Goal: Information Seeking & Learning: Check status

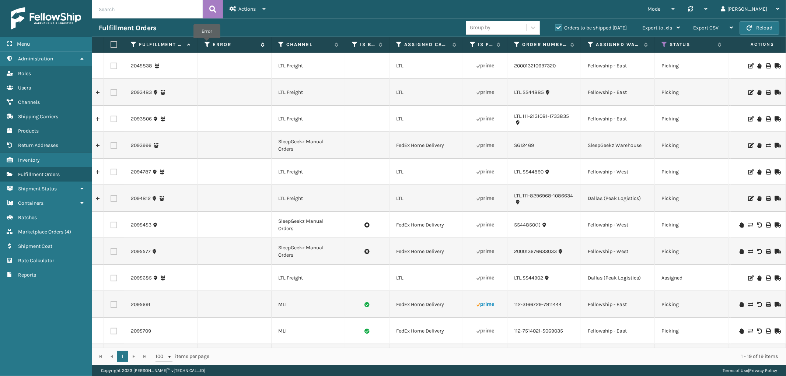
click at [207, 44] on icon at bounding box center [208, 44] width 6 height 7
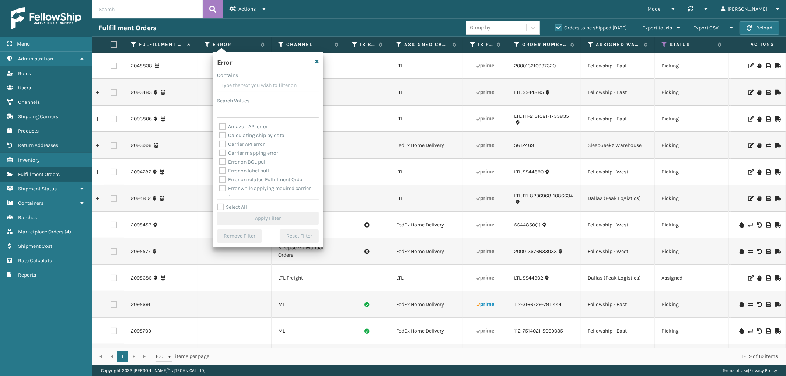
click at [219, 207] on label "Select All" at bounding box center [232, 207] width 30 height 6
click at [219, 204] on input "Select All" at bounding box center [272, 203] width 111 height 1
checkbox input "true"
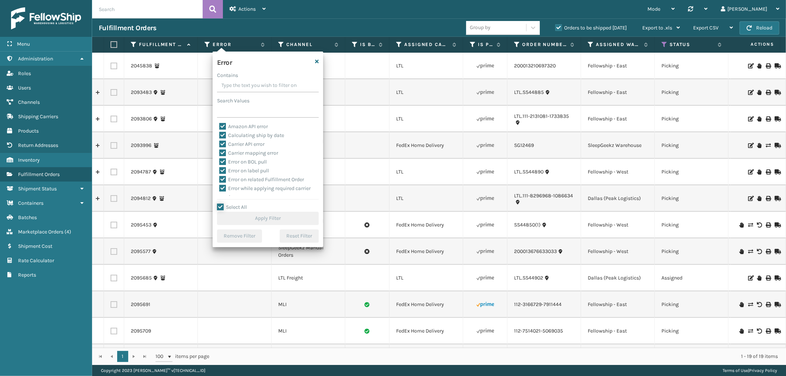
checkbox input "true"
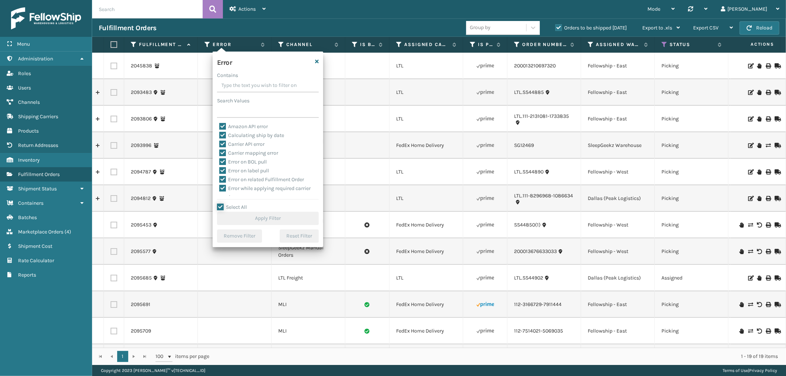
checkbox input "true"
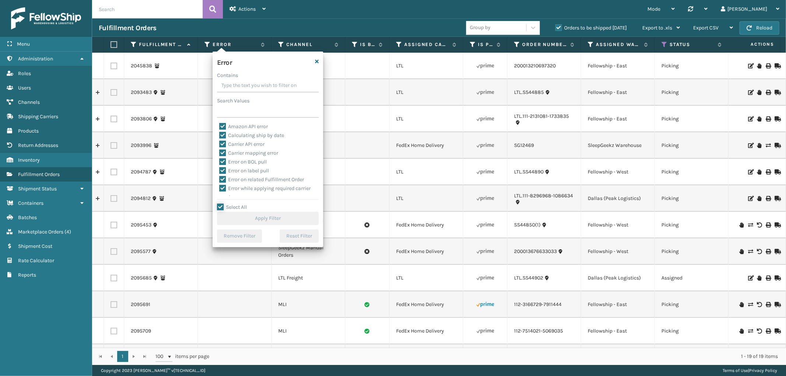
checkbox input "true"
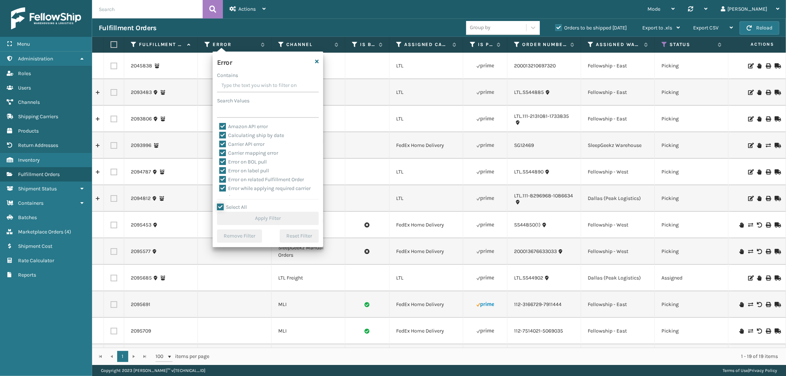
checkbox input "true"
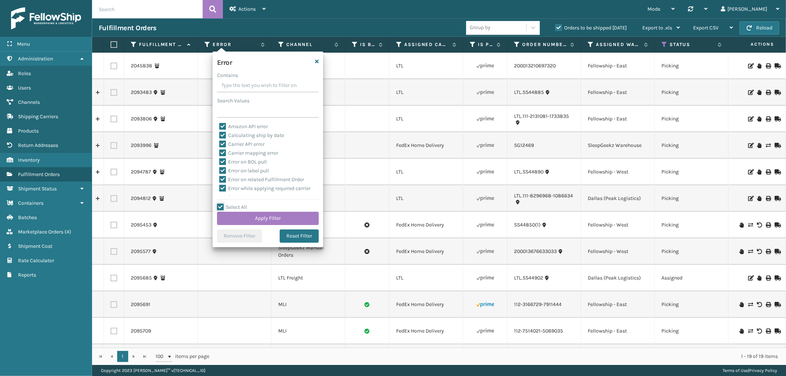
scroll to position [165, 0]
click at [219, 191] on label "To be cancelled" at bounding box center [241, 192] width 44 height 6
click at [219, 191] on input "To be cancelled" at bounding box center [219, 190] width 0 height 5
checkbox input "false"
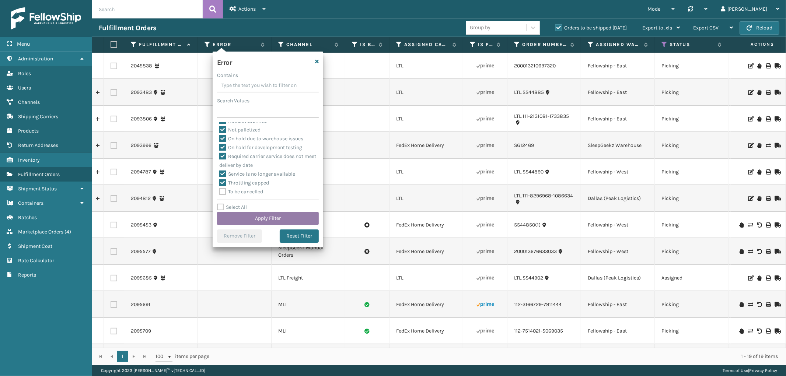
click at [225, 215] on button "Apply Filter" at bounding box center [268, 218] width 102 height 13
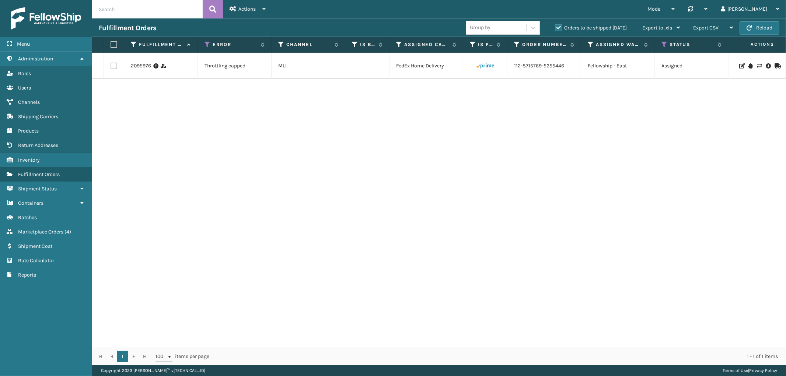
click at [111, 67] on label at bounding box center [114, 66] width 7 height 7
click at [111, 67] on input "checkbox" at bounding box center [111, 65] width 0 height 5
checkbox input "true"
click at [516, 27] on span "Bulk Actions" at bounding box center [513, 28] width 29 height 6
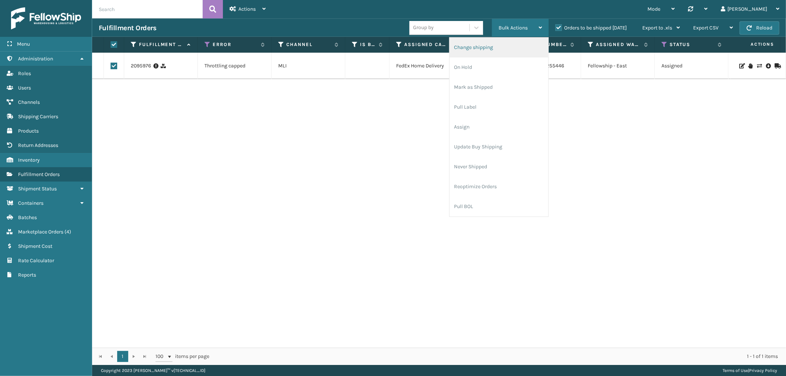
click at [492, 53] on li "Change shipping" at bounding box center [499, 48] width 99 height 20
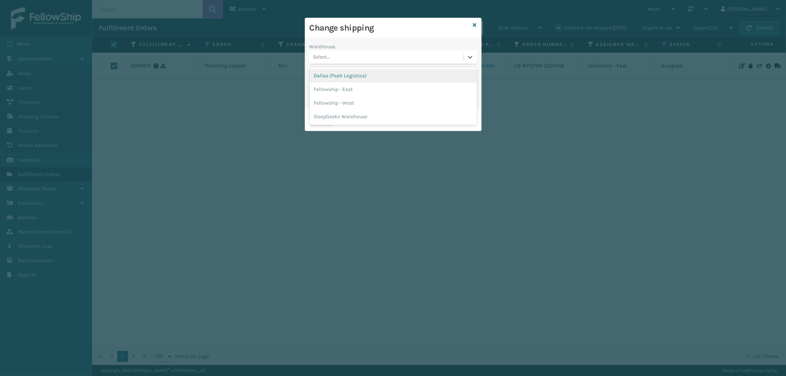
click at [346, 55] on div "Select..." at bounding box center [387, 57] width 154 height 12
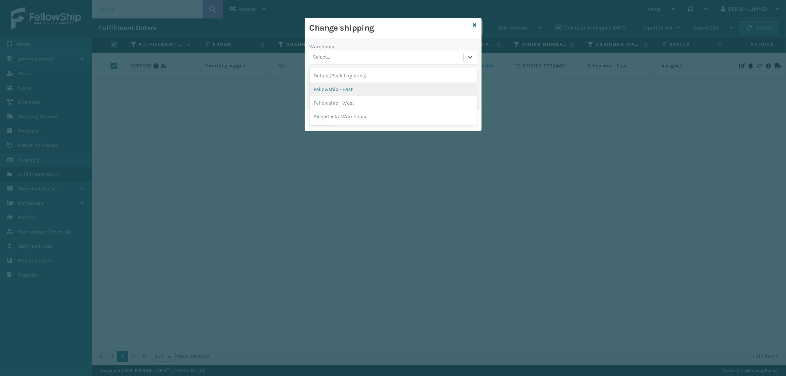
click at [352, 83] on div "Fellowship - East" at bounding box center [393, 90] width 167 height 14
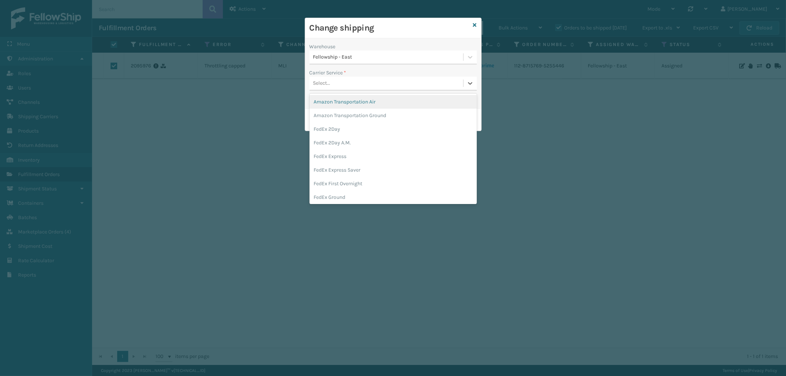
click at [372, 79] on div "Select..." at bounding box center [387, 83] width 154 height 12
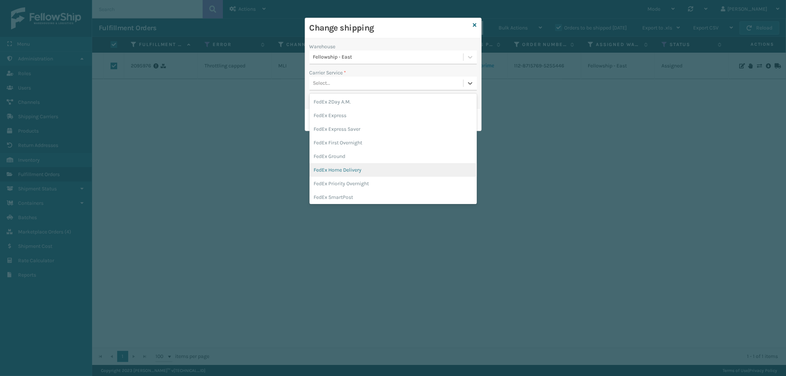
click at [368, 170] on div "FedEx Home Delivery" at bounding box center [393, 170] width 167 height 14
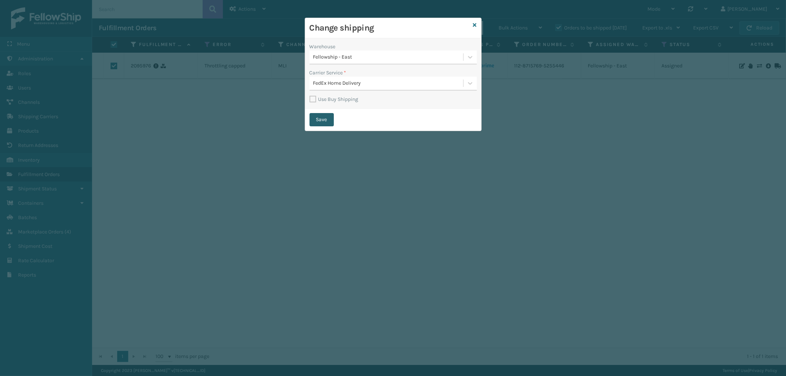
click at [322, 119] on button "Save" at bounding box center [322, 119] width 24 height 13
checkbox input "false"
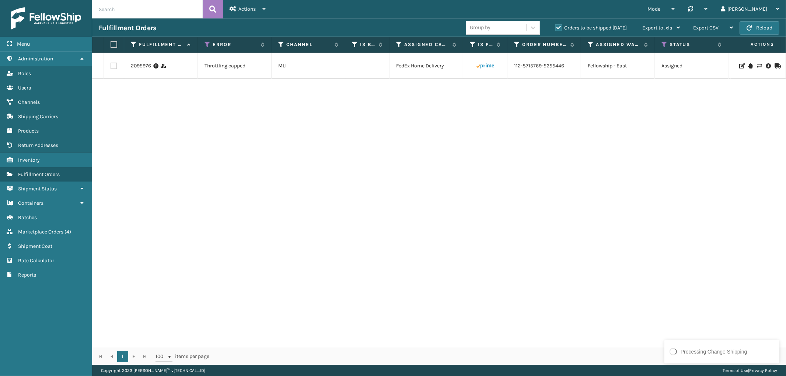
click at [558, 27] on label "Orders to be shipped [DATE]" at bounding box center [592, 28] width 72 height 6
click at [556, 27] on input "Orders to be shipped [DATE]" at bounding box center [556, 26] width 0 height 5
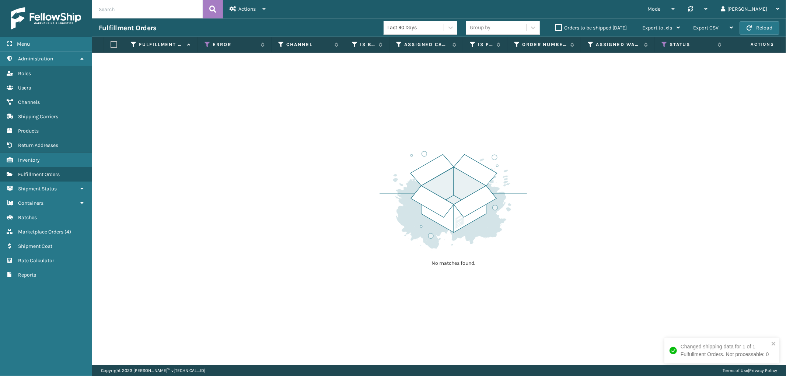
click at [659, 42] on th "Status" at bounding box center [692, 45] width 74 height 16
click at [666, 43] on icon at bounding box center [665, 44] width 6 height 7
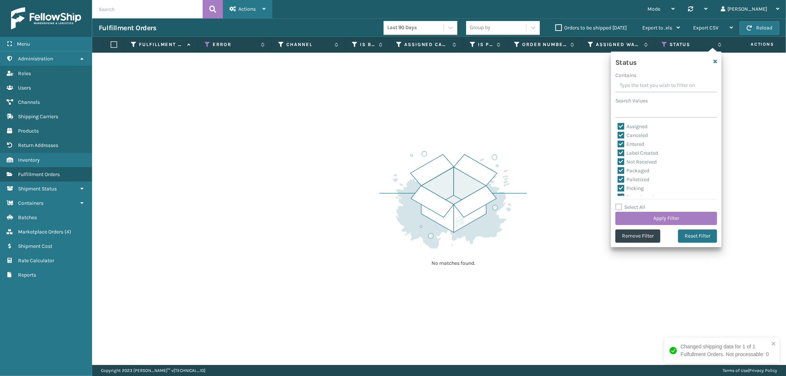
click at [241, 7] on span "Actions" at bounding box center [247, 9] width 17 height 6
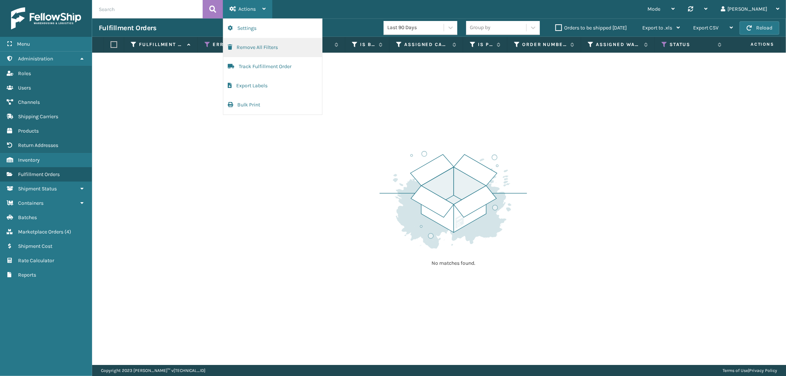
click at [243, 46] on button "Remove All Filters" at bounding box center [272, 47] width 99 height 19
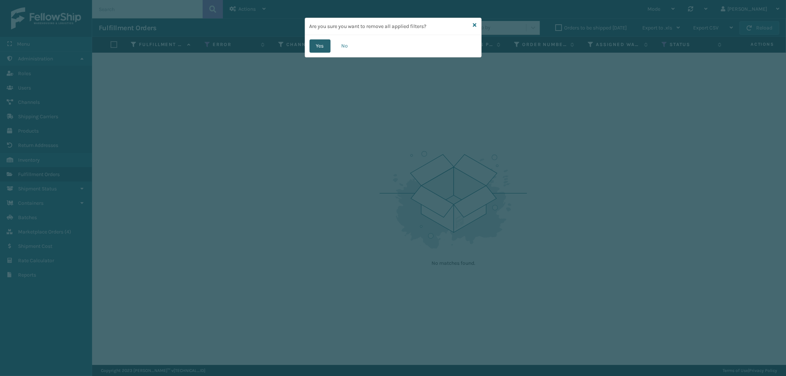
click at [326, 41] on button "Yes" at bounding box center [320, 45] width 21 height 13
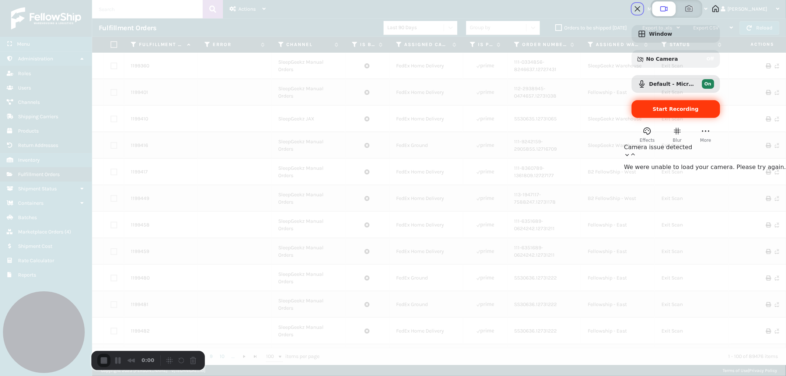
click at [699, 112] on span "Start Recording" at bounding box center [676, 109] width 46 height 6
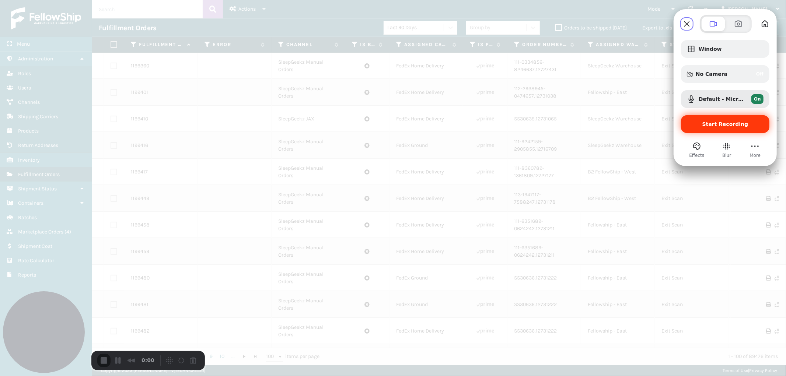
click at [717, 122] on span "Start Recording" at bounding box center [726, 124] width 46 height 6
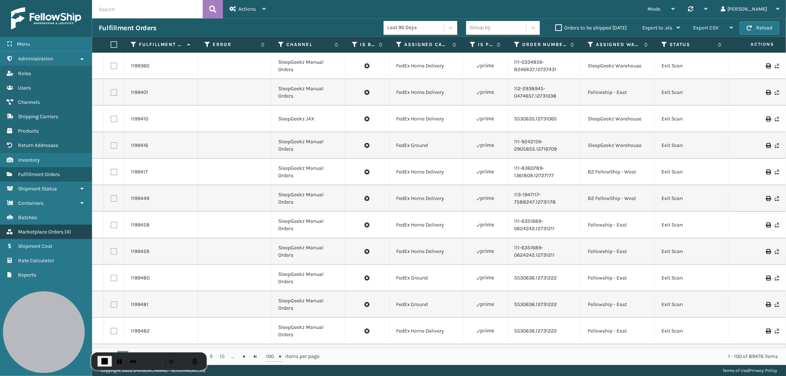
click at [56, 229] on span "Marketplace Orders" at bounding box center [40, 232] width 45 height 6
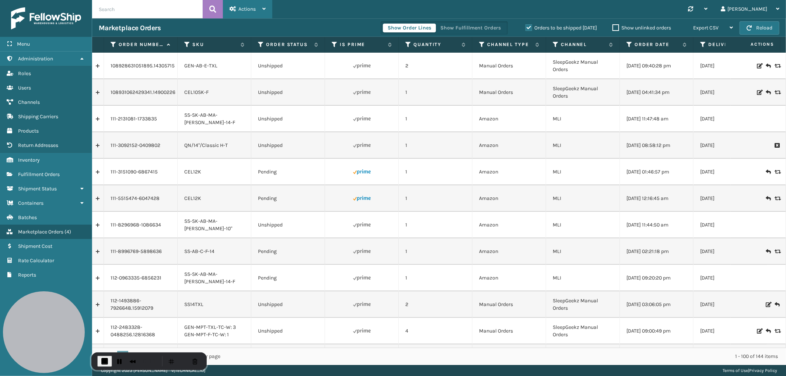
click at [244, 7] on span "Actions" at bounding box center [247, 9] width 17 height 6
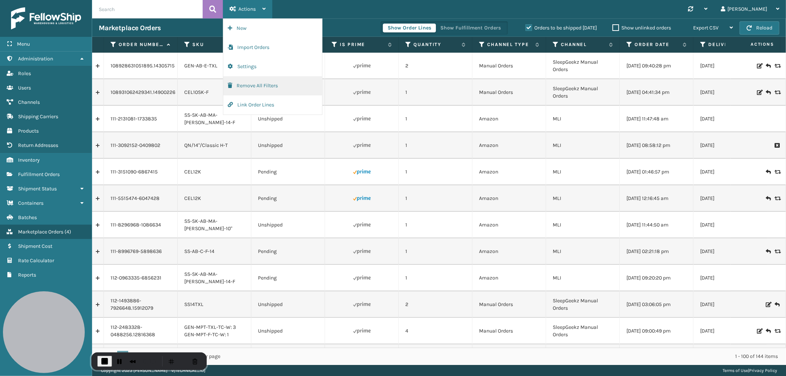
click at [248, 84] on button "Remove All Filters" at bounding box center [272, 85] width 99 height 19
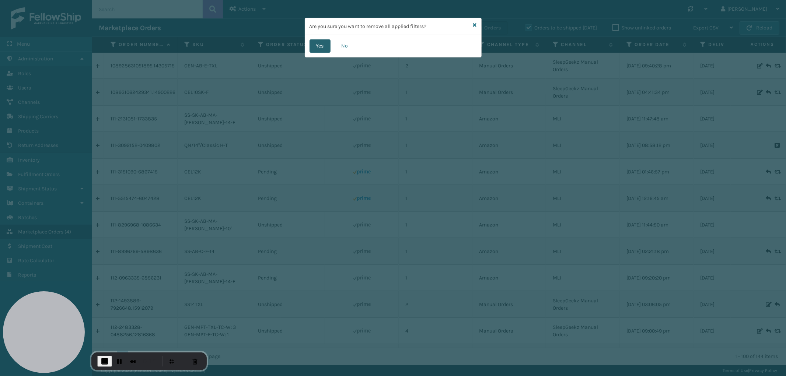
click at [326, 45] on button "Yes" at bounding box center [320, 45] width 21 height 13
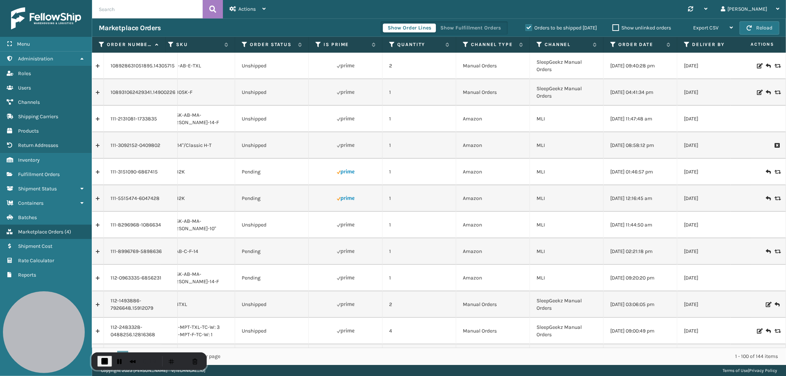
scroll to position [0, 32]
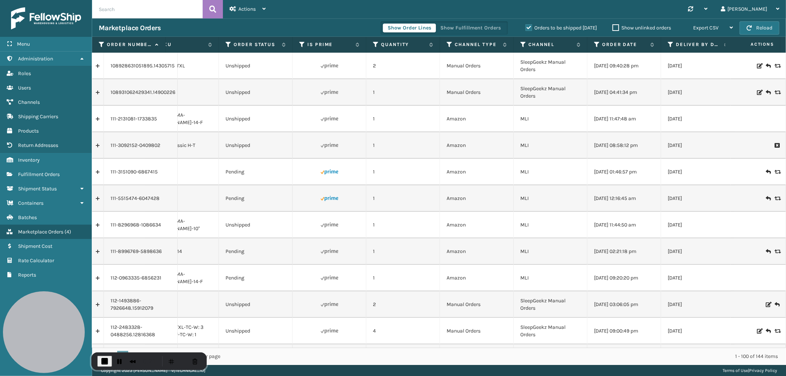
click at [528, 28] on label "Orders to be shipped [DATE]" at bounding box center [562, 28] width 72 height 6
click at [526, 28] on input "Orders to be shipped [DATE]" at bounding box center [526, 26] width 0 height 5
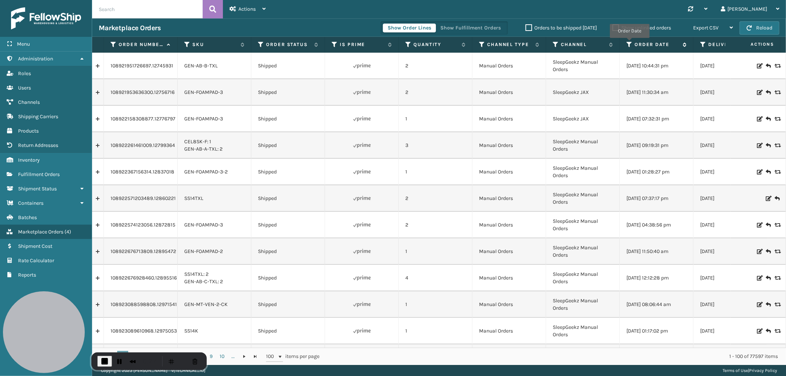
click at [630, 43] on icon at bounding box center [630, 44] width 6 height 7
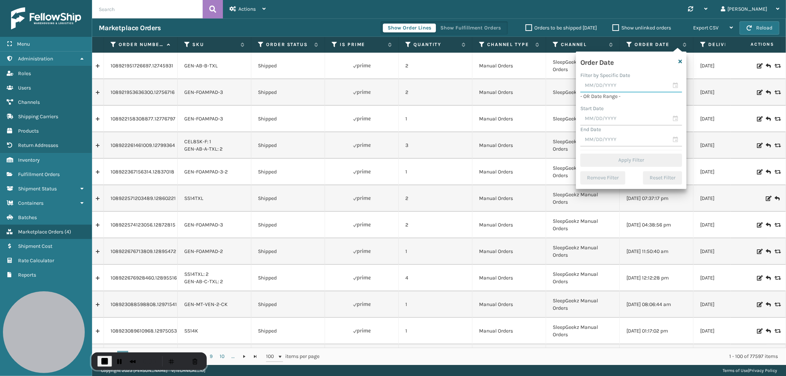
click at [617, 86] on input "text" at bounding box center [632, 85] width 102 height 13
click at [601, 164] on div "22" at bounding box center [602, 164] width 12 height 11
type input "[DATE]"
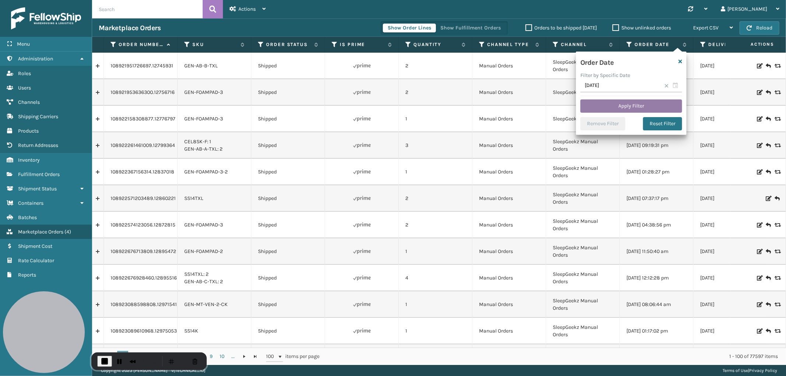
click at [627, 107] on button "Apply Filter" at bounding box center [632, 106] width 102 height 13
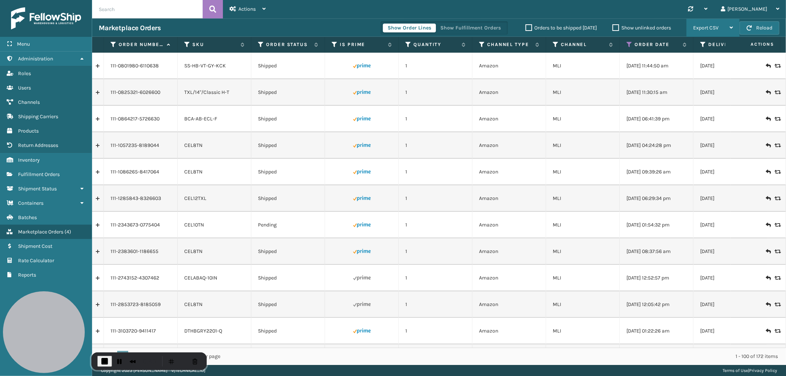
click at [705, 24] on div "Export CSV" at bounding box center [713, 28] width 40 height 18
click at [683, 66] on li "Export All Pages" at bounding box center [690, 68] width 99 height 20
click at [104, 363] on span "End Recording" at bounding box center [104, 361] width 9 height 9
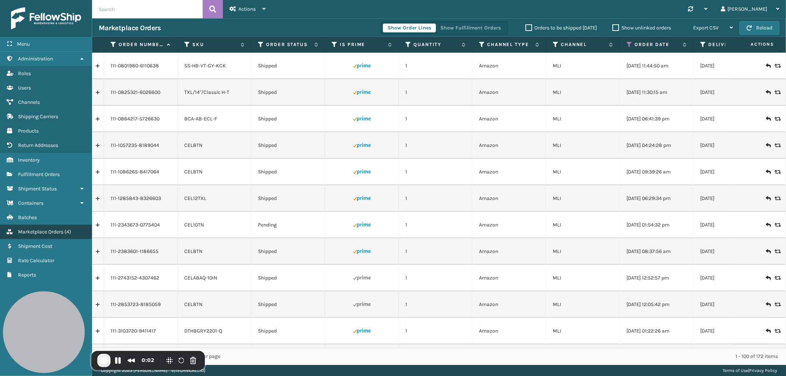
click at [39, 229] on span "Marketplace Orders" at bounding box center [40, 232] width 45 height 6
click at [249, 10] on span "Actions" at bounding box center [247, 9] width 17 height 6
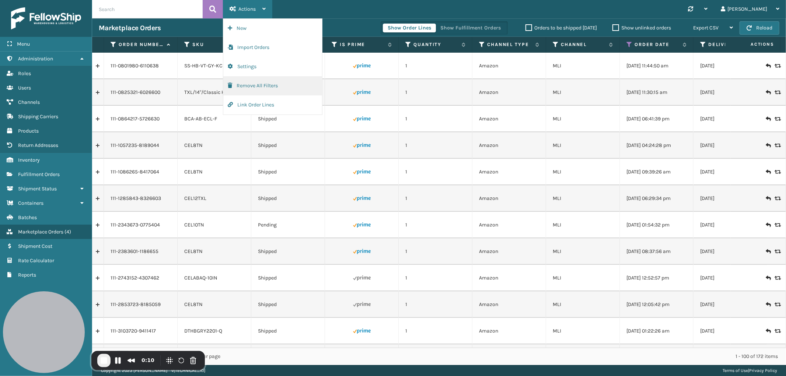
click at [254, 83] on button "Remove All Filters" at bounding box center [272, 85] width 99 height 19
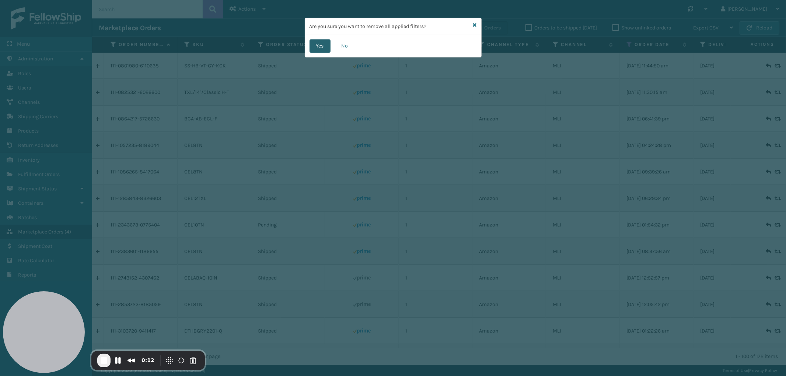
click at [317, 43] on button "Yes" at bounding box center [320, 45] width 21 height 13
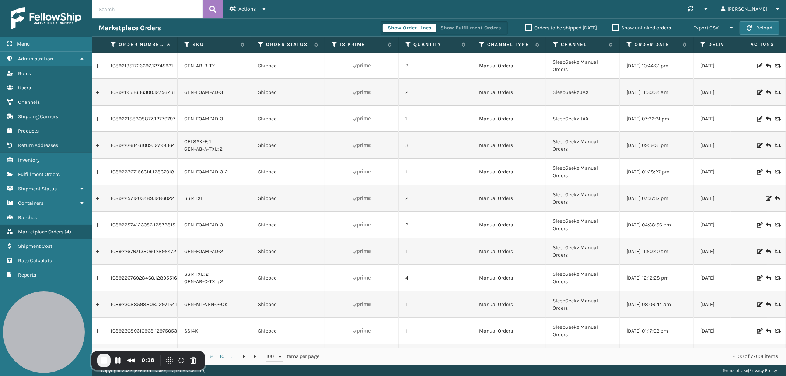
scroll to position [0, 42]
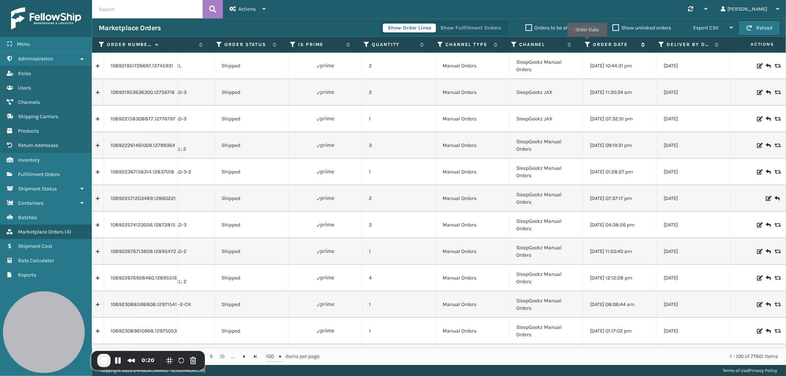
click at [587, 42] on icon at bounding box center [588, 44] width 6 height 7
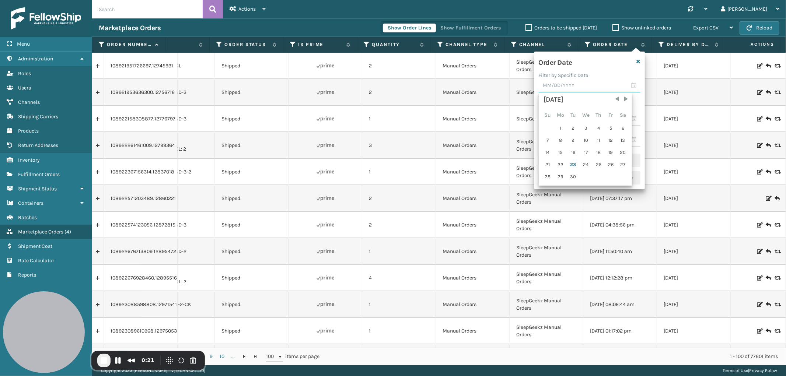
click at [570, 82] on input "text" at bounding box center [590, 85] width 102 height 13
click at [559, 163] on div "22" at bounding box center [561, 164] width 12 height 11
type input "[DATE]"
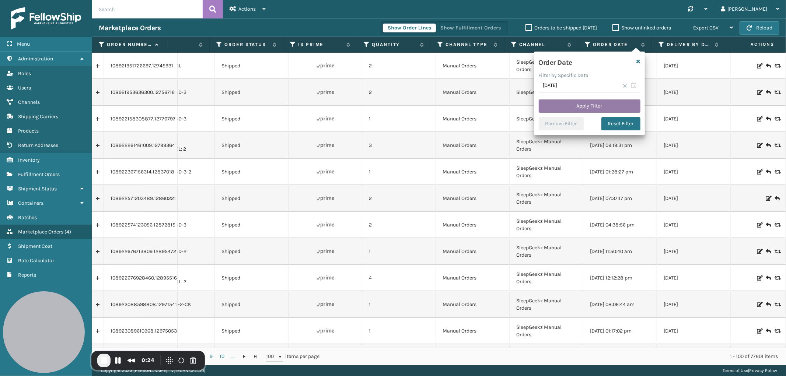
click at [585, 105] on button "Apply Filter" at bounding box center [590, 106] width 102 height 13
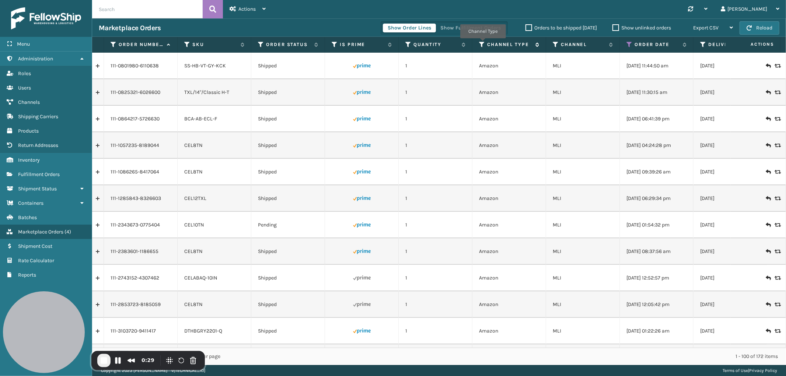
click at [483, 44] on icon at bounding box center [482, 44] width 6 height 7
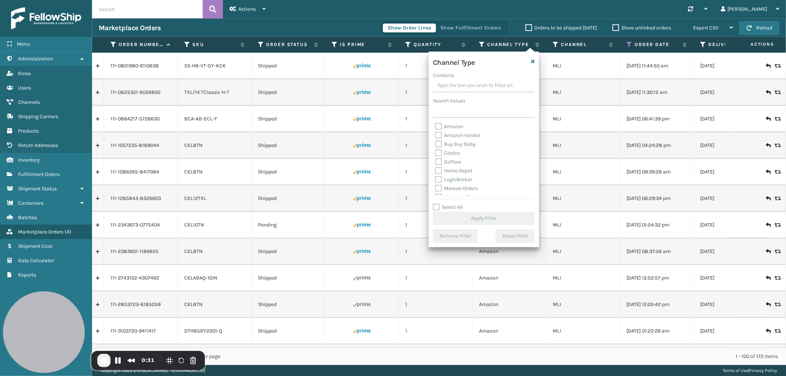
click at [439, 127] on label "Amazon" at bounding box center [449, 126] width 28 height 6
click at [436, 127] on input "Amazon" at bounding box center [435, 124] width 0 height 5
checkbox input "true"
click at [490, 215] on button "Apply Filter" at bounding box center [484, 218] width 102 height 13
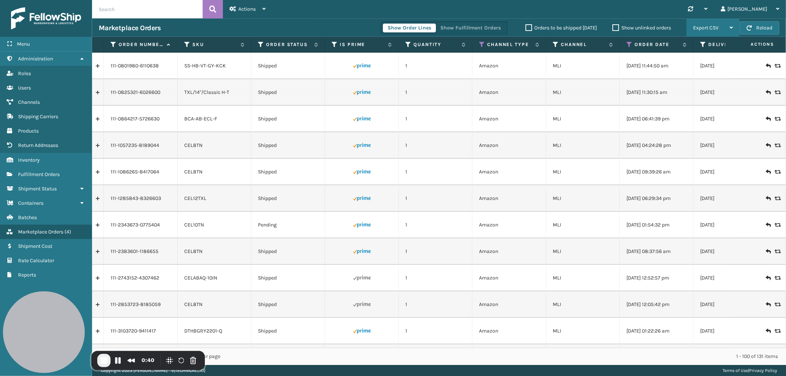
click at [706, 30] on span "Export CSV" at bounding box center [705, 28] width 25 height 6
click at [664, 68] on li "Export All Pages" at bounding box center [690, 68] width 99 height 20
click at [189, 363] on button "Cancel Recording" at bounding box center [193, 361] width 12 height 12
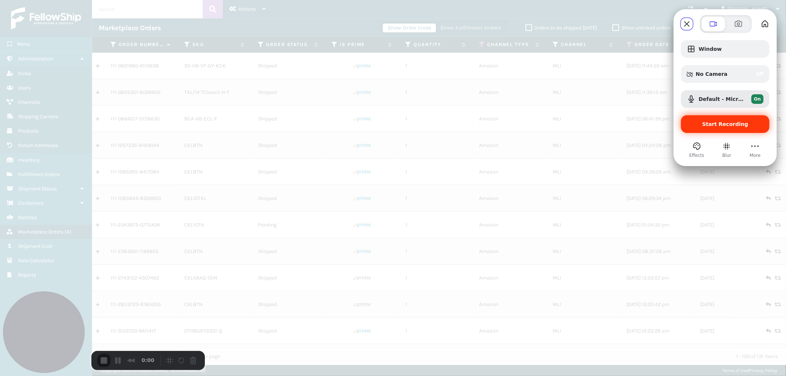
click at [718, 122] on span "Start Recording" at bounding box center [726, 124] width 46 height 6
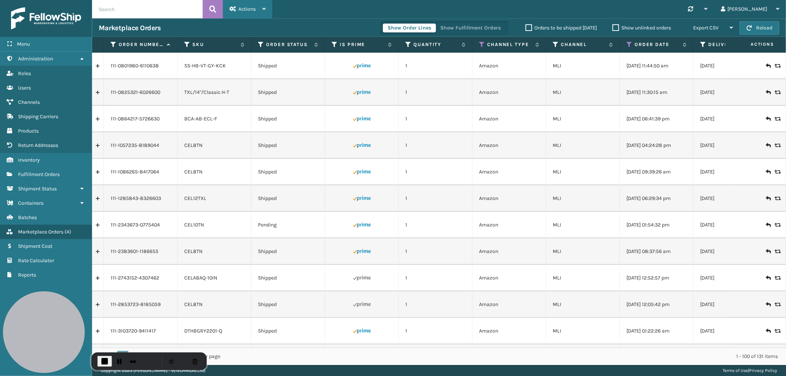
click at [243, 8] on span "Actions" at bounding box center [247, 9] width 17 height 6
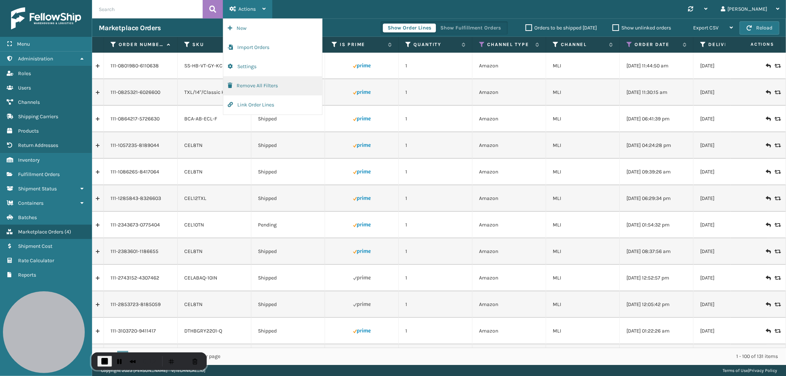
click at [247, 87] on button "Remove All Filters" at bounding box center [272, 85] width 99 height 19
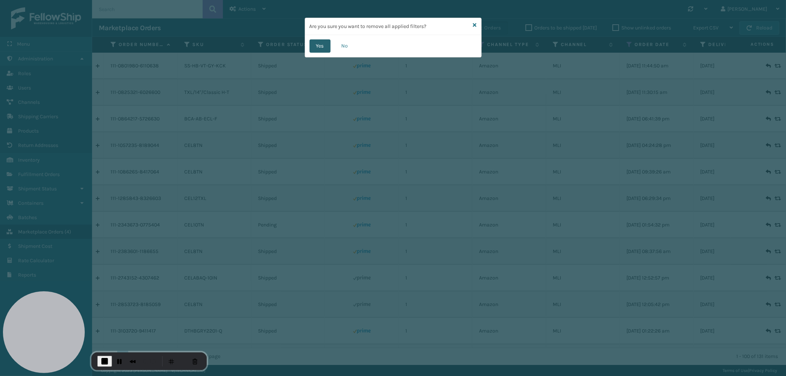
click at [316, 46] on button "Yes" at bounding box center [320, 45] width 21 height 13
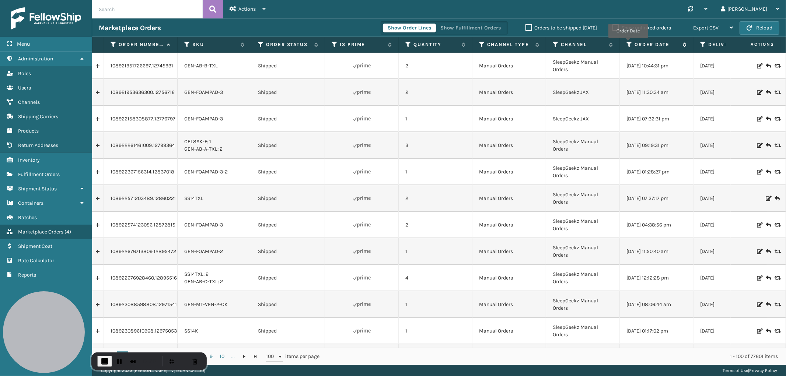
click at [628, 43] on icon at bounding box center [630, 44] width 6 height 7
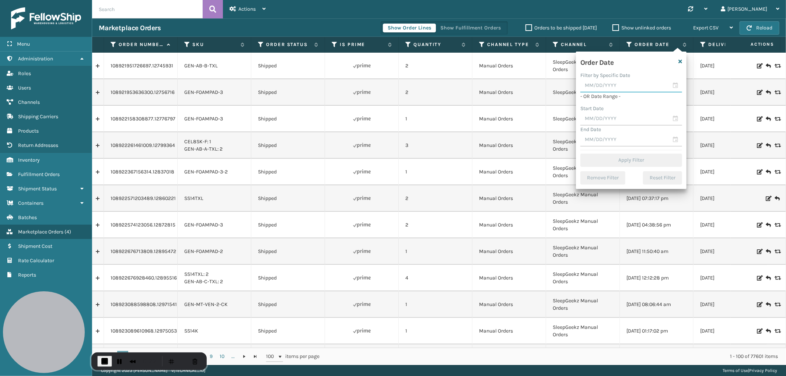
click at [617, 83] on input "text" at bounding box center [632, 85] width 102 height 13
click at [603, 160] on div "22" at bounding box center [602, 164] width 12 height 11
type input "[DATE]"
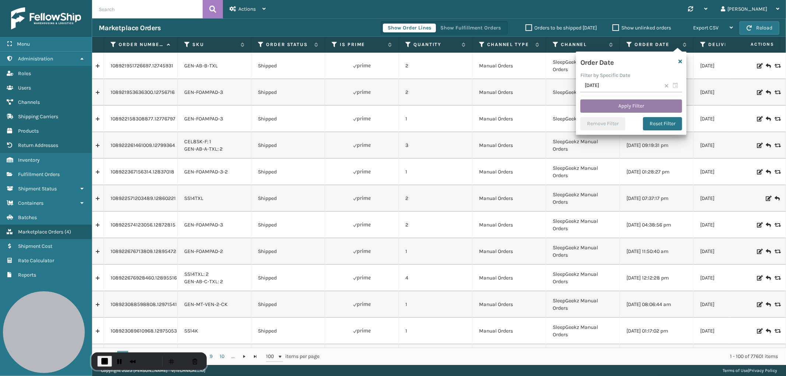
click at [640, 102] on button "Apply Filter" at bounding box center [632, 106] width 102 height 13
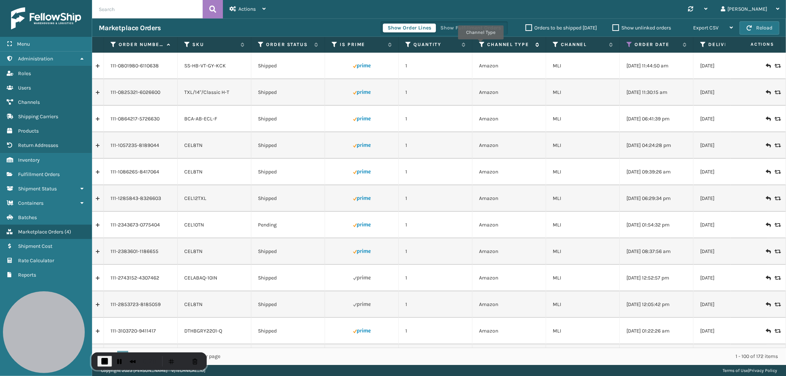
click at [481, 45] on icon at bounding box center [482, 44] width 6 height 7
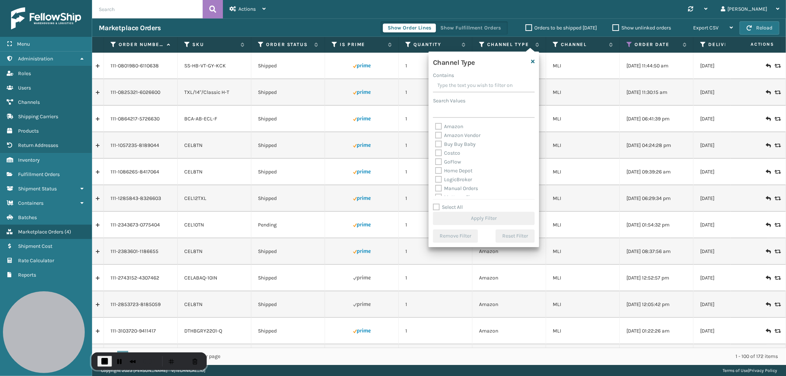
click at [441, 127] on label "Amazon" at bounding box center [449, 126] width 28 height 6
click at [436, 127] on input "Amazon" at bounding box center [435, 124] width 0 height 5
checkbox input "true"
click at [474, 219] on button "Apply Filter" at bounding box center [484, 218] width 102 height 13
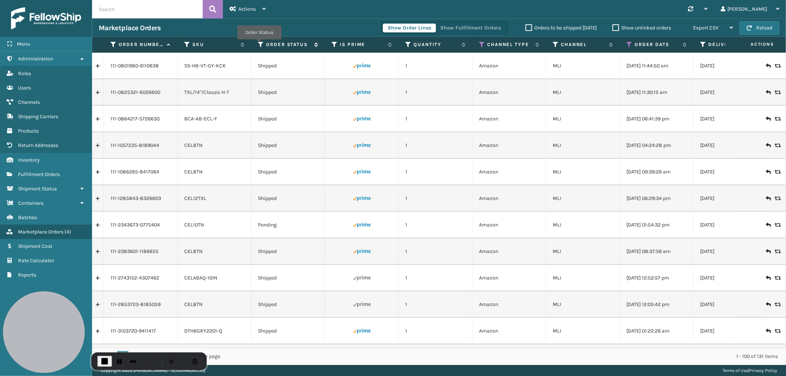
click at [259, 45] on icon at bounding box center [261, 44] width 6 height 7
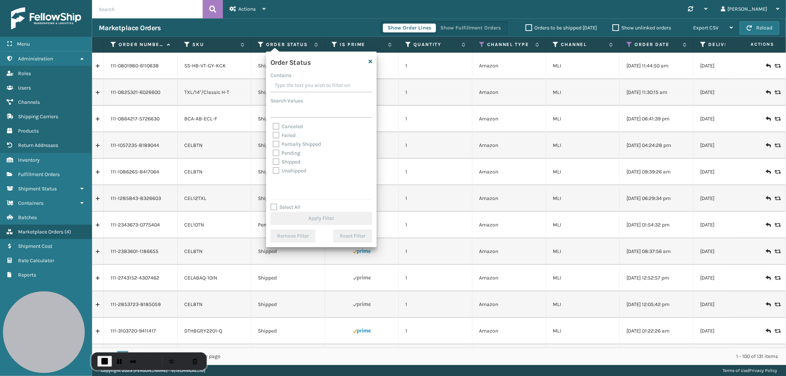
click at [275, 206] on label "Select All" at bounding box center [286, 207] width 30 height 6
click at [275, 204] on input "Select All" at bounding box center [326, 203] width 111 height 1
checkbox input "true"
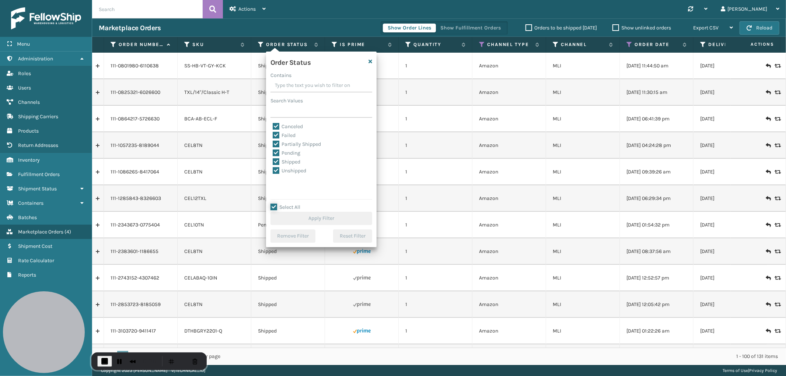
checkbox input "true"
click at [275, 126] on label "Canceled" at bounding box center [288, 126] width 30 height 6
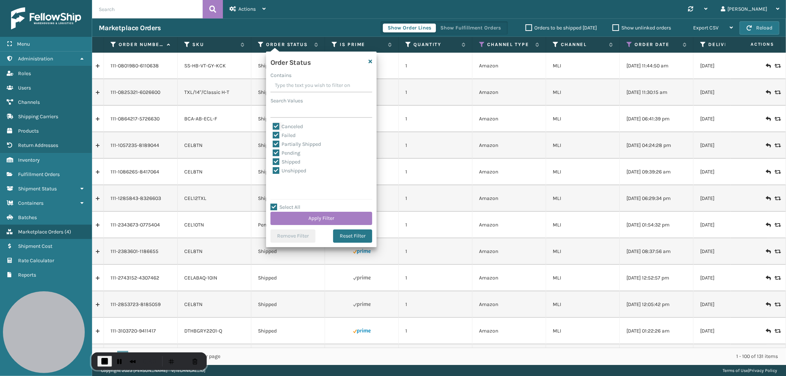
click at [273, 126] on input "Canceled" at bounding box center [273, 124] width 0 height 5
checkbox input "false"
click at [318, 215] on button "Apply Filter" at bounding box center [322, 218] width 102 height 13
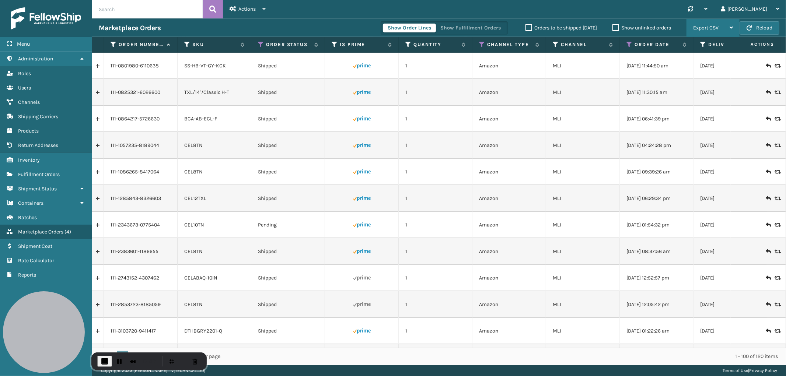
click at [706, 26] on span "Export CSV" at bounding box center [705, 28] width 25 height 6
click at [654, 67] on li "Export All Pages" at bounding box center [690, 68] width 99 height 20
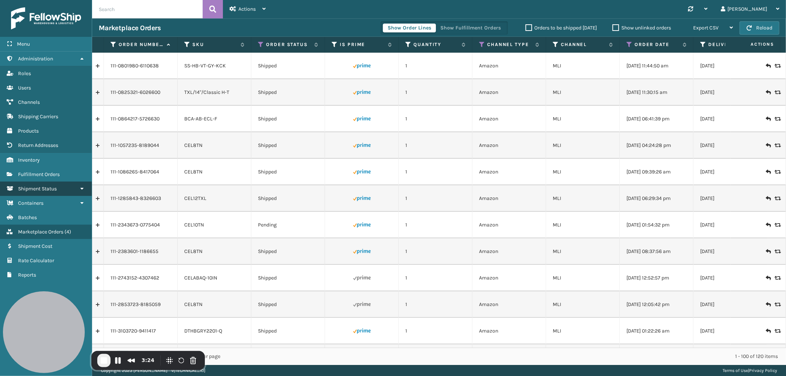
click at [46, 186] on span "Shipment Status" at bounding box center [37, 189] width 39 height 6
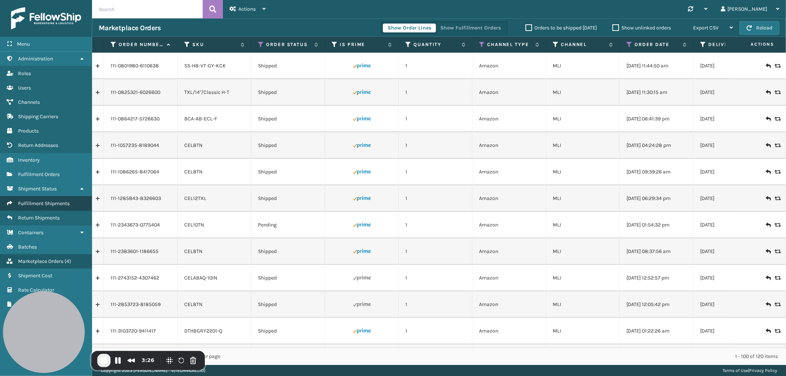
click at [47, 201] on span "Fulfillment Shipments" at bounding box center [44, 204] width 52 height 6
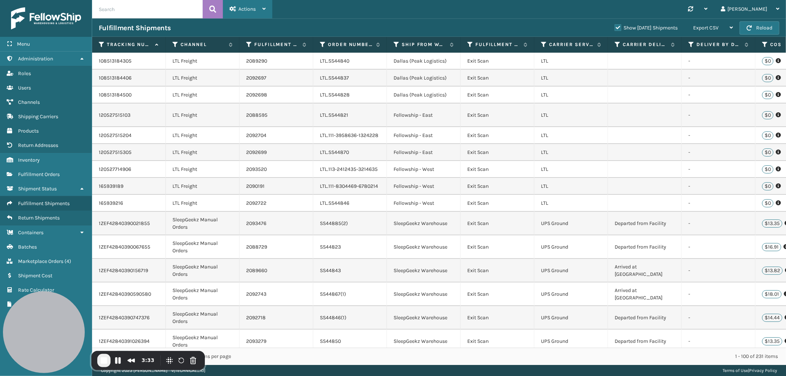
click at [239, 6] on span "Actions" at bounding box center [247, 9] width 17 height 6
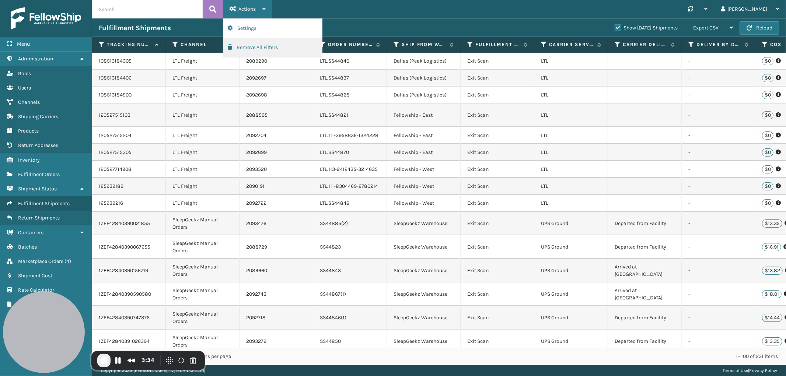
click at [248, 48] on button "Remove All Filters" at bounding box center [272, 47] width 99 height 19
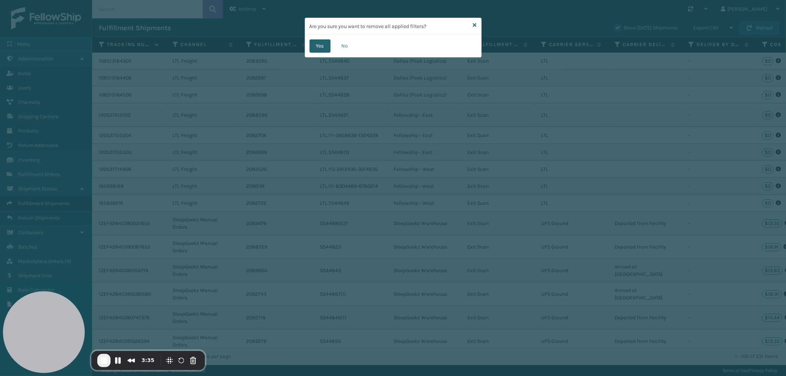
click at [316, 46] on button "Yes" at bounding box center [320, 45] width 21 height 13
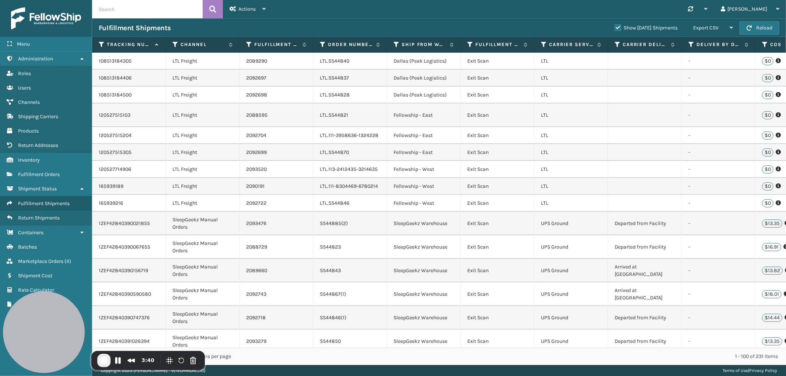
click at [615, 28] on label "Show [DATE] Shipments" at bounding box center [646, 28] width 63 height 6
click at [615, 28] on input "Show [DATE] Shipments" at bounding box center [615, 26] width 0 height 5
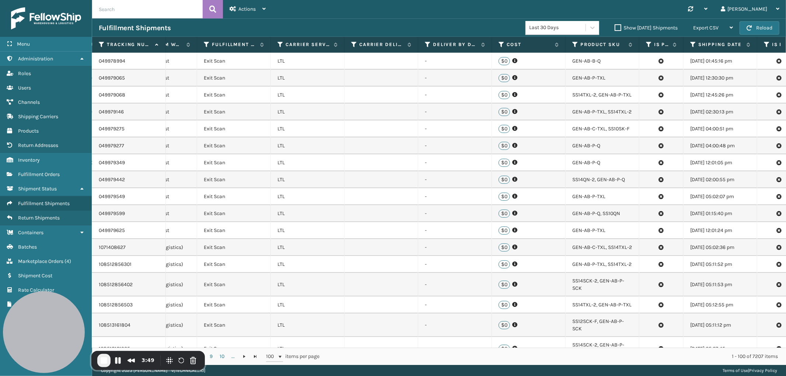
scroll to position [0, 358]
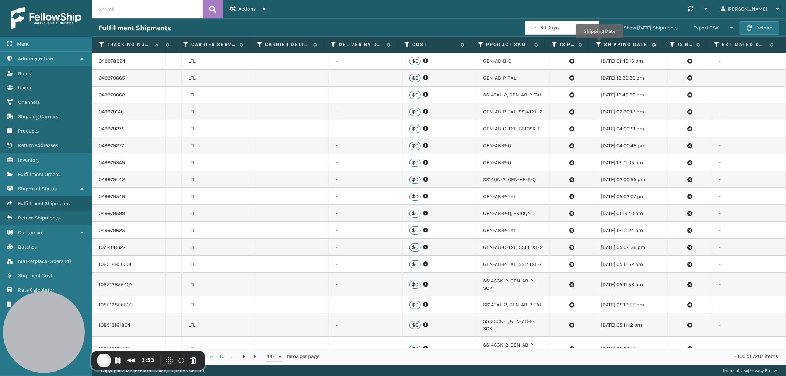
click at [599, 44] on icon at bounding box center [599, 44] width 6 height 7
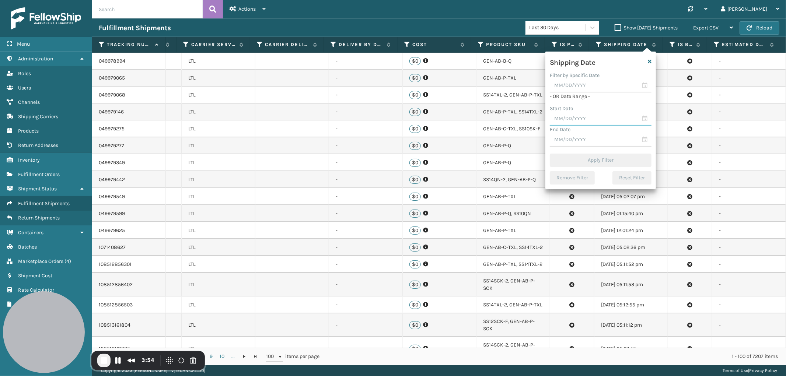
click at [578, 115] on input "text" at bounding box center [601, 118] width 102 height 13
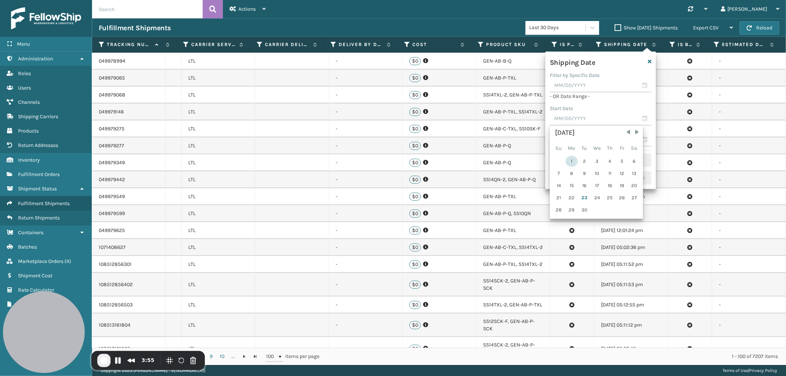
click at [569, 158] on div "1" at bounding box center [572, 161] width 12 height 11
type input "[DATE]"
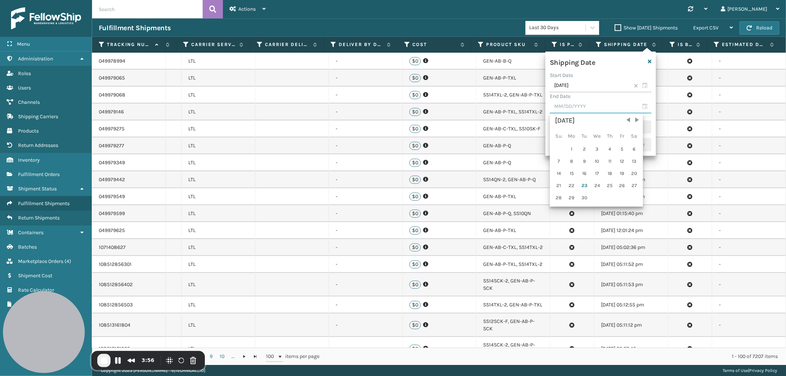
click at [588, 106] on input "text" at bounding box center [601, 106] width 102 height 13
click at [571, 184] on div "22" at bounding box center [572, 185] width 12 height 11
type input "[DATE]"
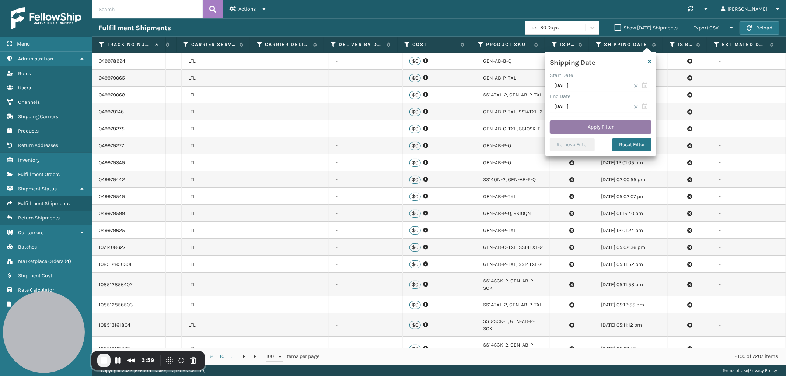
click at [606, 125] on button "Apply Filter" at bounding box center [601, 127] width 102 height 13
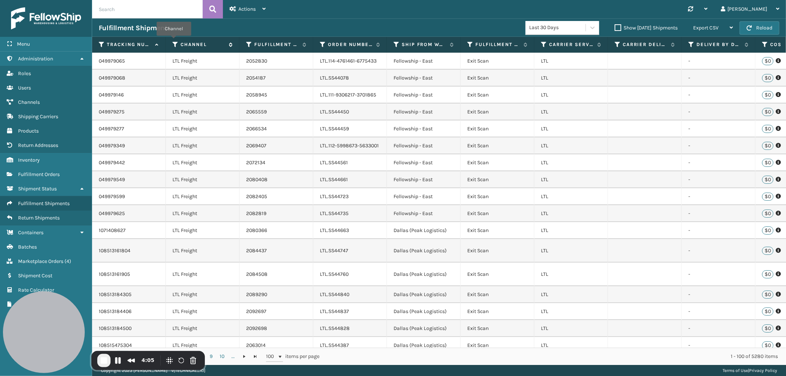
click at [174, 41] on icon at bounding box center [176, 44] width 6 height 7
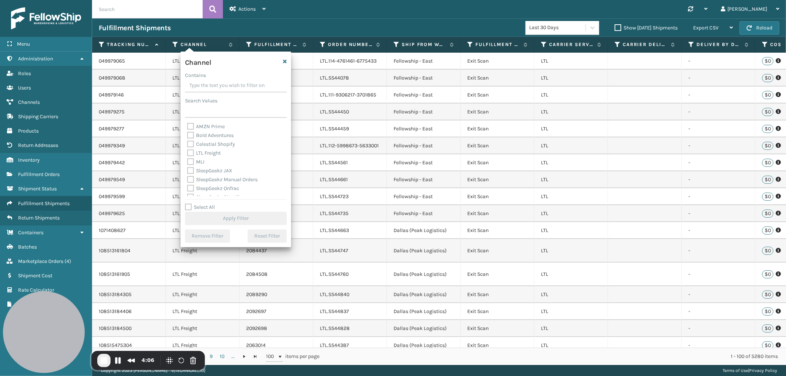
click at [187, 205] on label "Select All" at bounding box center [200, 207] width 30 height 6
click at [187, 204] on input "Select All" at bounding box center [240, 203] width 111 height 1
checkbox input "true"
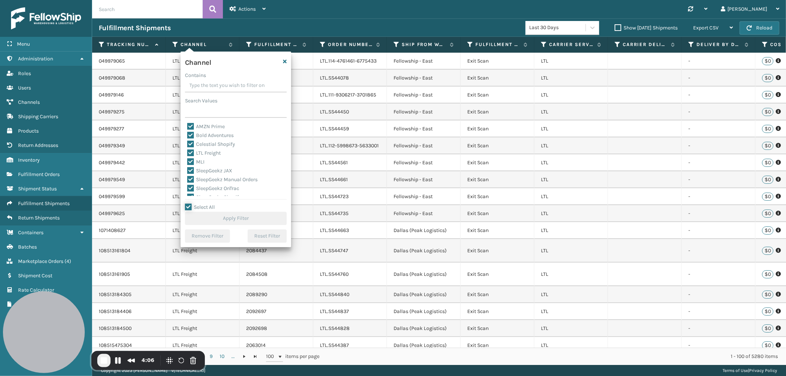
checkbox input "true"
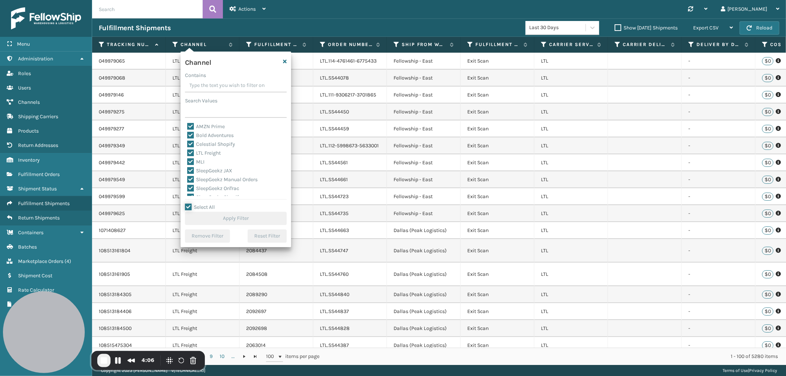
checkbox input "true"
click at [191, 153] on label "LTL Freight" at bounding box center [204, 153] width 34 height 6
click at [188, 153] on input "LTL Freight" at bounding box center [187, 151] width 0 height 5
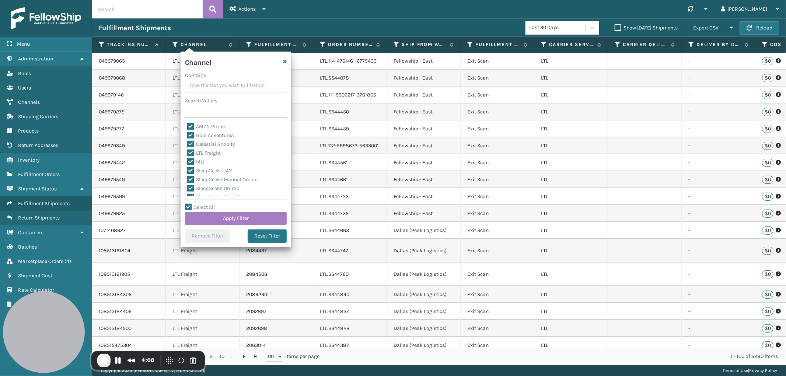
checkbox input "false"
click at [229, 216] on button "Apply Filter" at bounding box center [236, 218] width 102 height 13
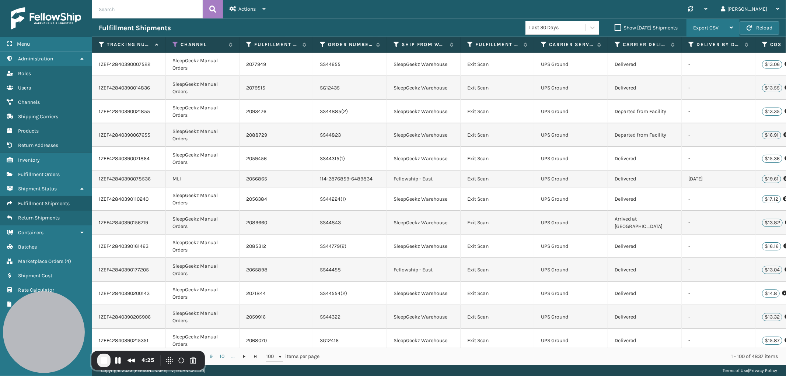
click at [707, 27] on span "Export CSV" at bounding box center [705, 28] width 25 height 6
click at [683, 66] on li "Export All Pages" at bounding box center [690, 68] width 99 height 20
click at [104, 359] on span "End Recording" at bounding box center [104, 360] width 9 height 9
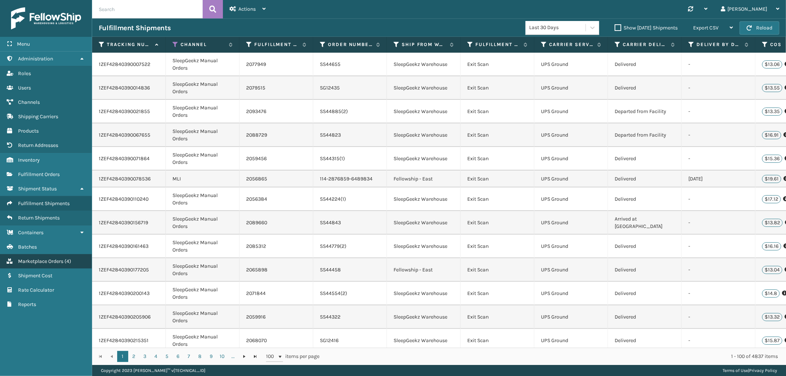
click at [48, 258] on span "Marketplace Orders" at bounding box center [40, 261] width 45 height 6
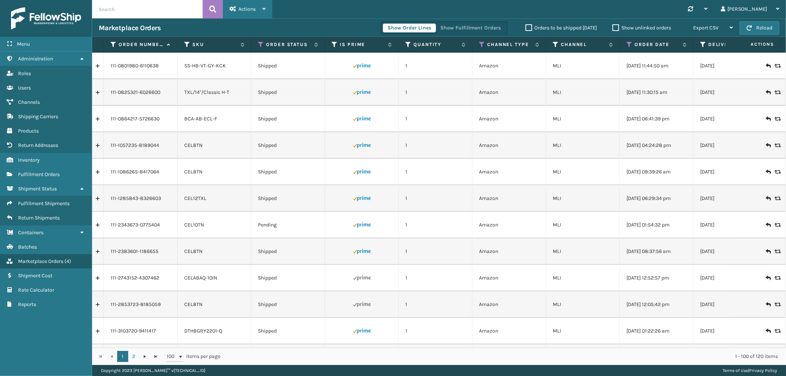
click at [249, 10] on span "Actions" at bounding box center [247, 9] width 17 height 6
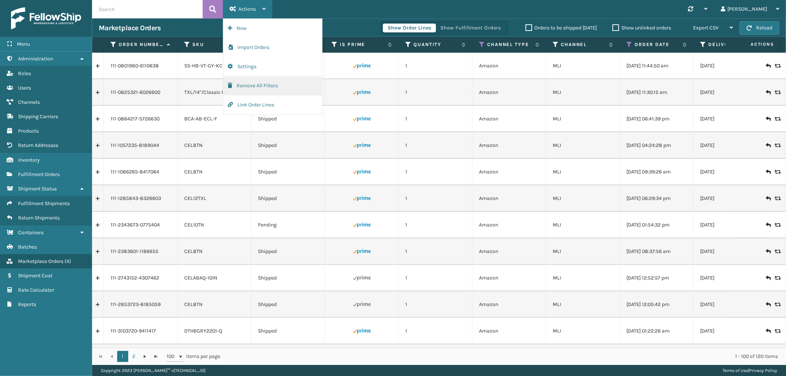
click at [253, 86] on button "Remove All Filters" at bounding box center [272, 85] width 99 height 19
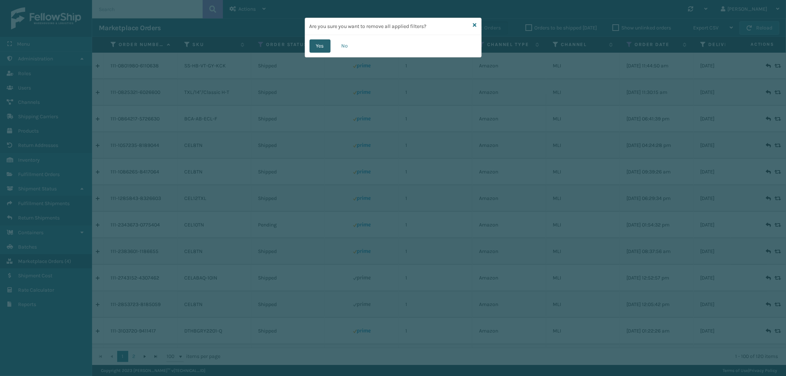
click at [319, 45] on button "Yes" at bounding box center [320, 45] width 21 height 13
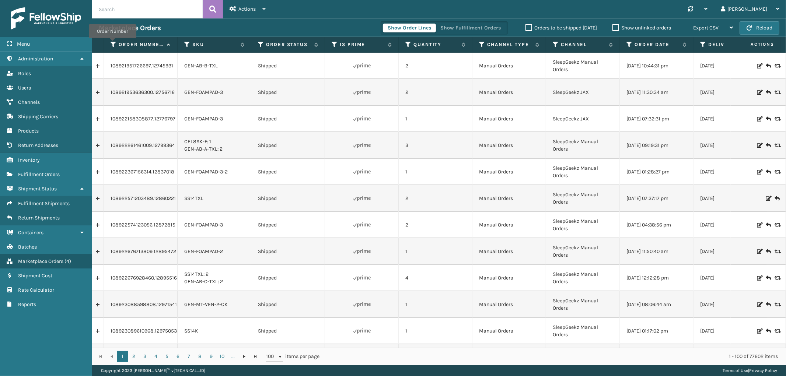
click at [112, 44] on icon at bounding box center [114, 44] width 6 height 7
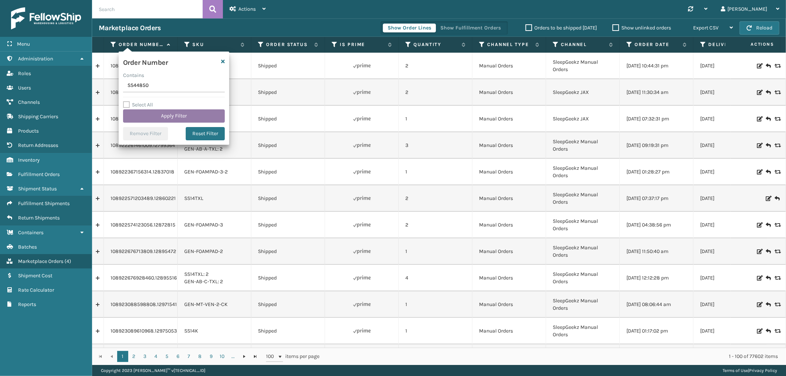
type input "SS44850"
click at [146, 111] on button "Apply Filter" at bounding box center [174, 115] width 102 height 13
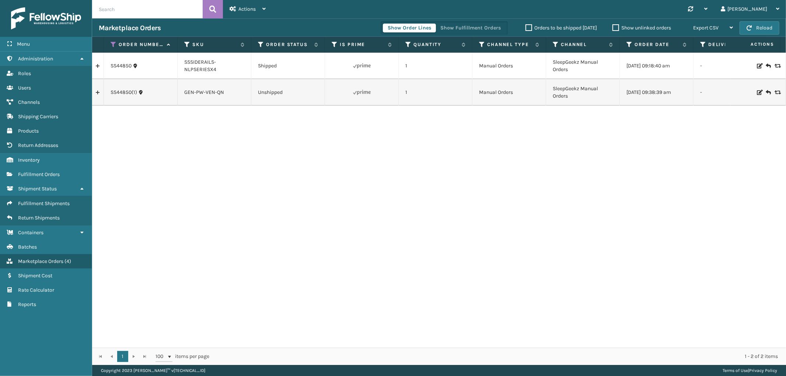
click at [102, 101] on td at bounding box center [98, 92] width 12 height 27
click at [96, 94] on link at bounding box center [97, 93] width 11 height 12
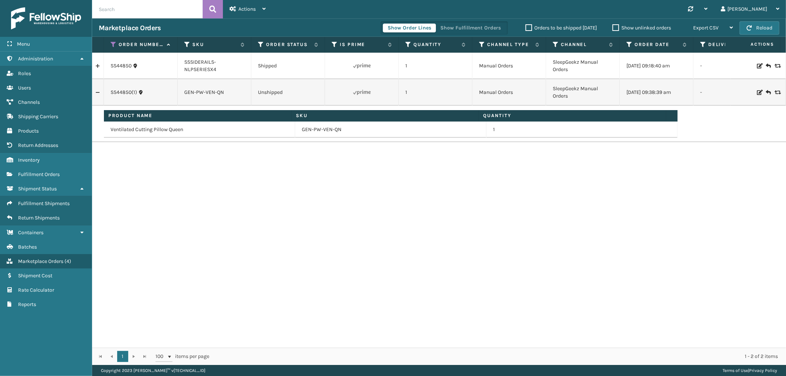
click at [451, 20] on div "Show Order Lines Show Fulfillment Orders Orders to be shipped [DATE] Show unlin…" at bounding box center [560, 28] width 359 height 18
click at [450, 24] on button "Show Fulfillment Orders" at bounding box center [471, 28] width 70 height 9
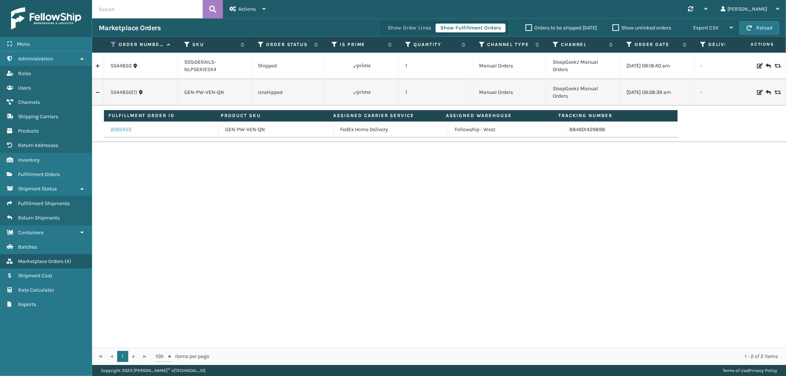
click at [127, 128] on link "2095453" at bounding box center [121, 129] width 21 height 7
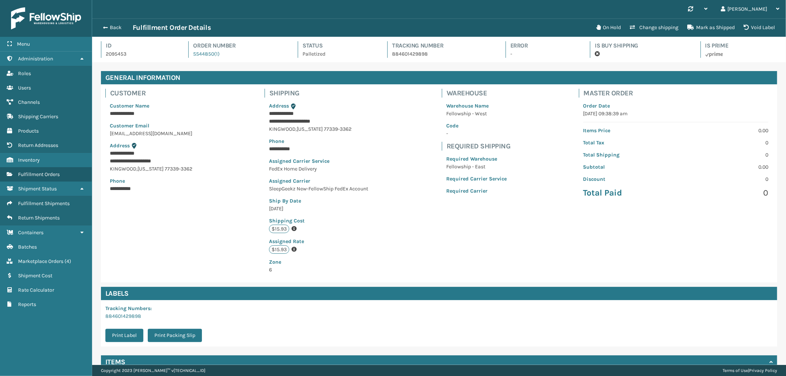
scroll to position [17, 694]
click at [406, 52] on p "884601429898" at bounding box center [442, 54] width 100 height 8
copy p "884601429898"
click at [113, 28] on button "Back" at bounding box center [116, 27] width 34 height 7
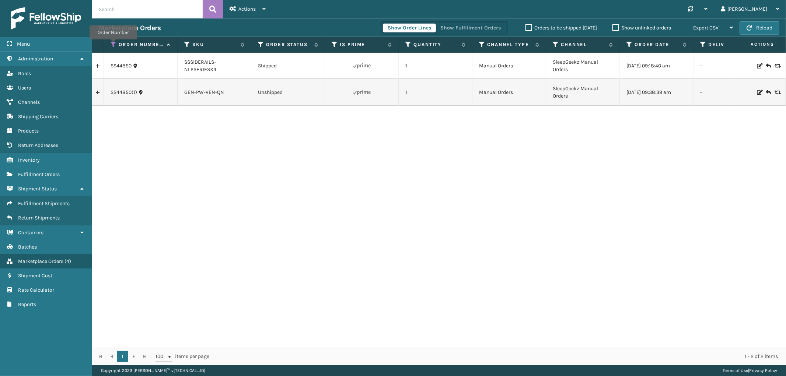
click at [113, 45] on icon at bounding box center [114, 44] width 6 height 7
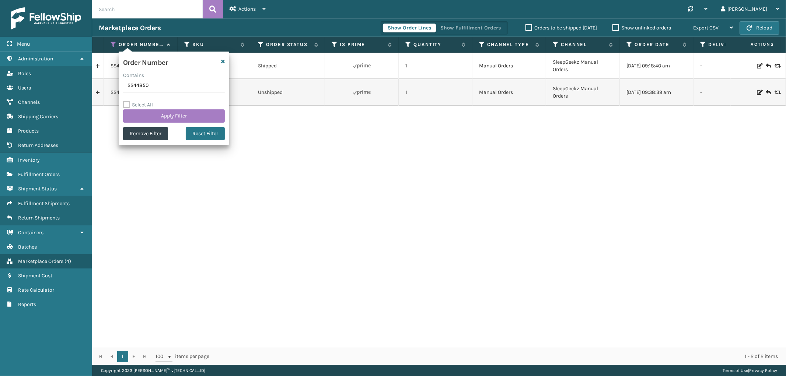
click at [135, 92] on input "SS44850" at bounding box center [174, 85] width 102 height 13
type input "SS44845"
click at [142, 114] on button "Apply Filter" at bounding box center [174, 115] width 102 height 13
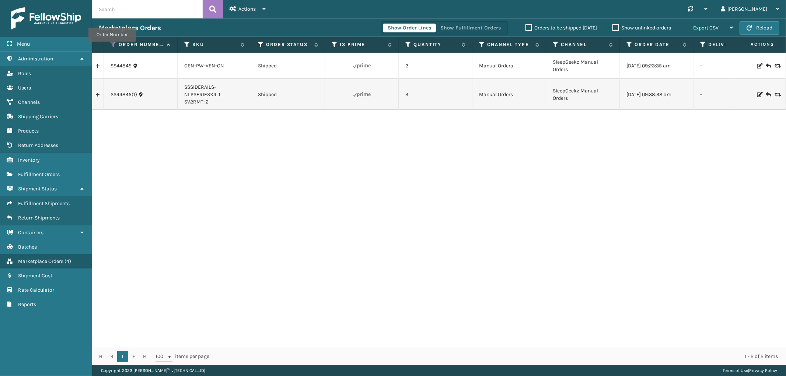
click at [112, 47] on icon at bounding box center [114, 44] width 6 height 7
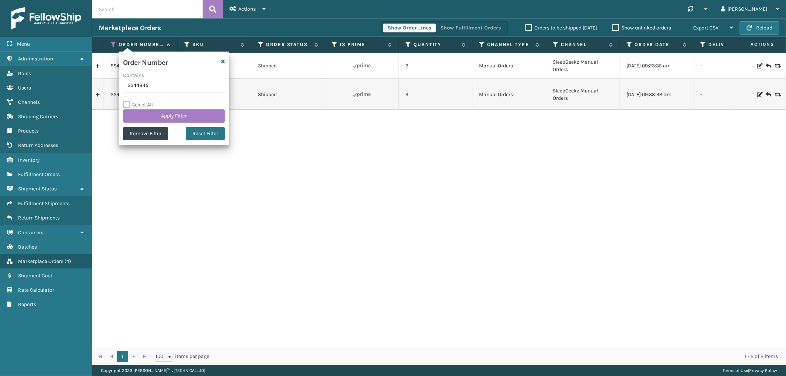
click at [134, 92] on input "SS44845" at bounding box center [174, 85] width 102 height 13
type input "200013676633033"
click at [145, 122] on button "Apply Filter" at bounding box center [174, 115] width 102 height 13
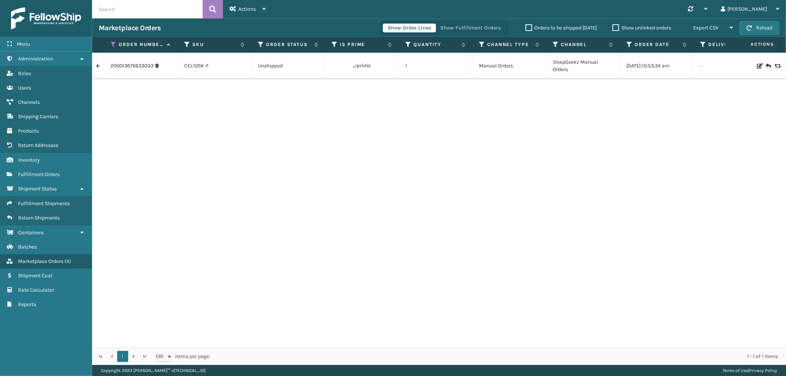
click at [98, 68] on link at bounding box center [97, 66] width 11 height 12
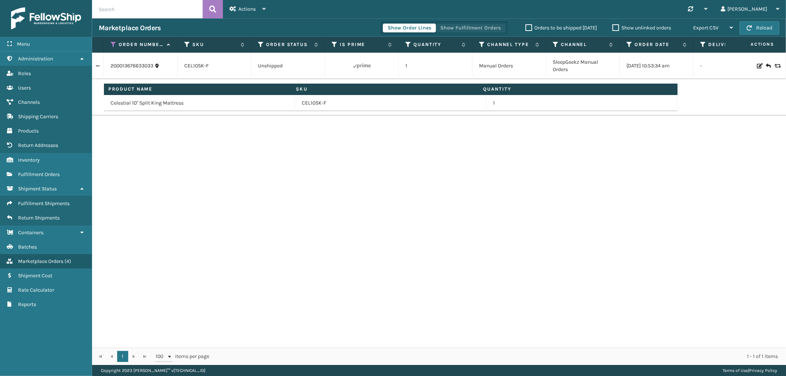
click at [471, 31] on button "Show Fulfillment Orders" at bounding box center [471, 28] width 70 height 9
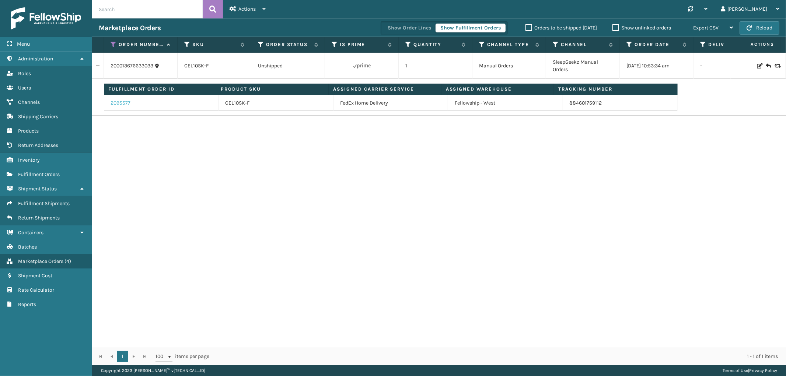
click at [126, 101] on link "2095577" at bounding box center [121, 103] width 20 height 7
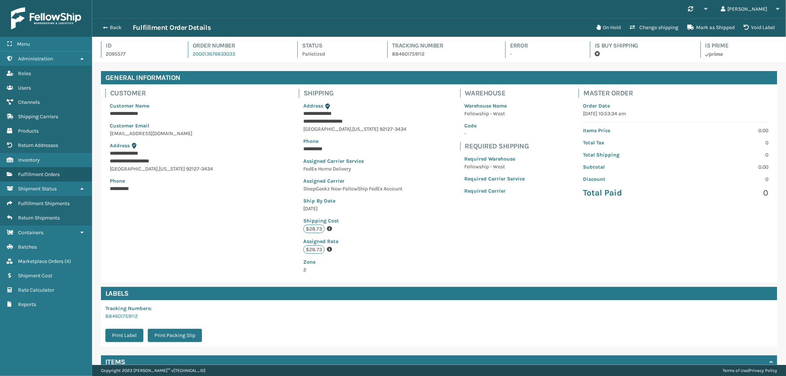
scroll to position [17, 694]
click at [410, 53] on p "884601759112" at bounding box center [442, 54] width 100 height 8
copy p "884601759112"
click at [49, 258] on span "Marketplace Orders" at bounding box center [40, 261] width 45 height 6
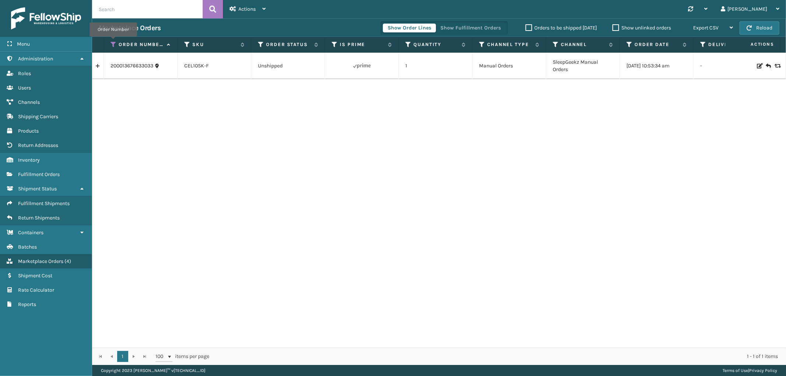
click at [113, 42] on icon at bounding box center [114, 44] width 6 height 7
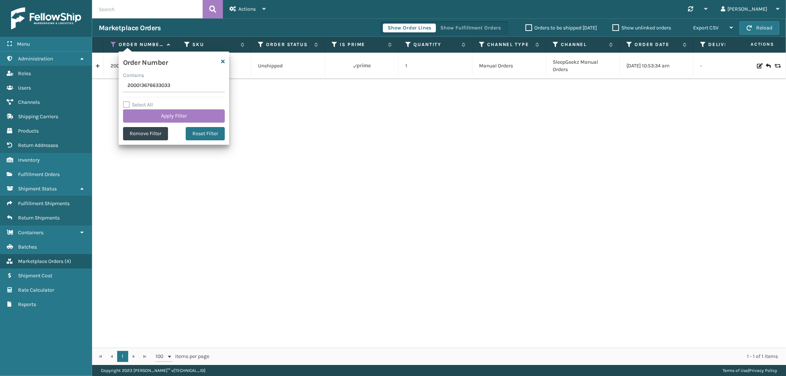
click at [136, 82] on input "200013676633033" at bounding box center [174, 85] width 102 height 13
type input "114-5250874-0077016"
click at [143, 115] on button "Apply Filter" at bounding box center [174, 115] width 102 height 13
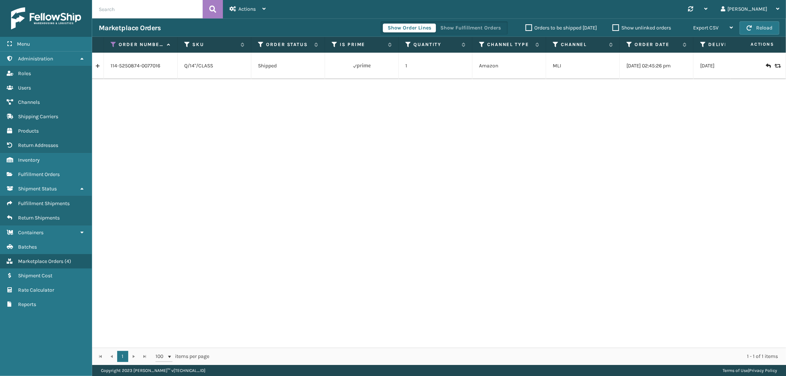
click at [98, 69] on link at bounding box center [97, 66] width 11 height 12
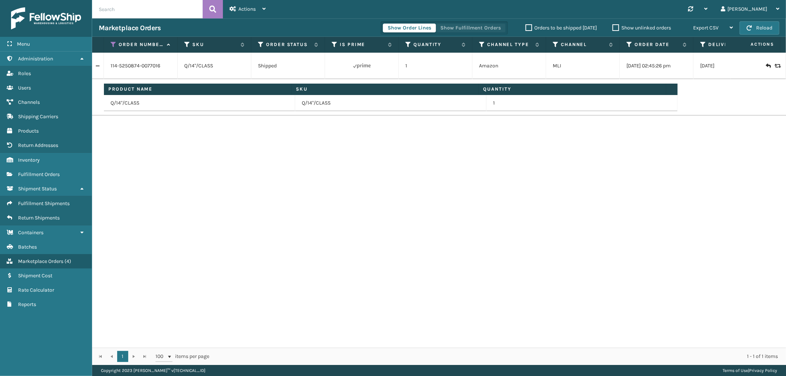
click at [463, 29] on button "Show Fulfillment Orders" at bounding box center [471, 28] width 70 height 9
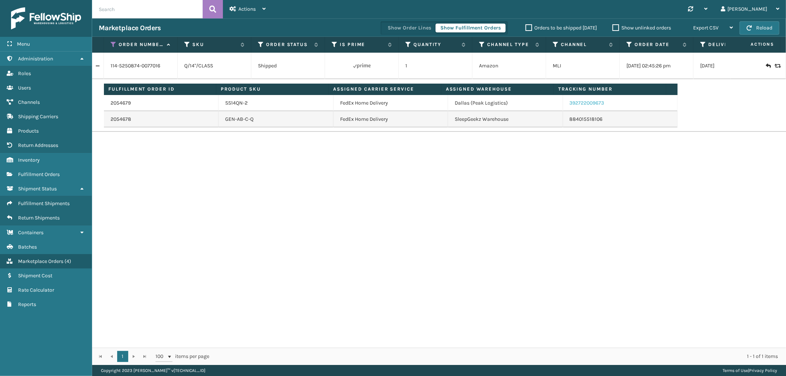
click at [585, 105] on link "392722009673" at bounding box center [587, 103] width 35 height 6
click at [577, 123] on td "884015518106" at bounding box center [620, 119] width 115 height 16
click at [577, 119] on link "884015518106" at bounding box center [586, 119] width 33 height 6
